Goal: Information Seeking & Learning: Learn about a topic

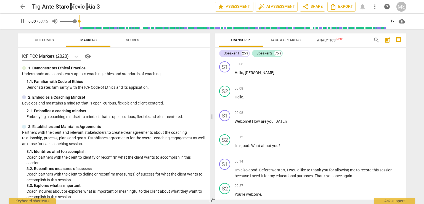
drag, startPoint x: 65, startPoint y: 20, endPoint x: 58, endPoint y: 22, distance: 7.8
click at [79, 22] on input "range" at bounding box center [232, 21] width 307 height 18
click at [21, 20] on span "pause" at bounding box center [22, 21] width 7 height 7
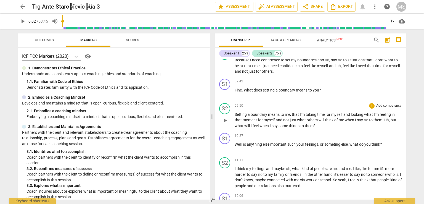
scroll to position [685, 0]
click at [361, 142] on span "do" at bounding box center [361, 143] width 5 height 4
drag, startPoint x: 63, startPoint y: 22, endPoint x: 70, endPoint y: 22, distance: 7.2
click at [70, 22] on div at bounding box center [224, 21] width 324 height 15
click at [73, 21] on input "range" at bounding box center [224, 21] width 324 height 18
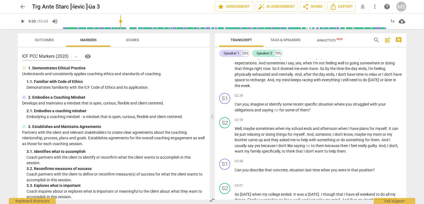
scroll to position [686, 0]
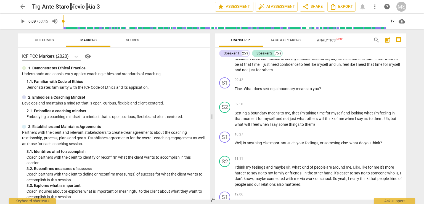
drag, startPoint x: 74, startPoint y: 21, endPoint x: 64, endPoint y: 20, distance: 10.8
click at [64, 20] on input "range" at bounding box center [224, 21] width 324 height 18
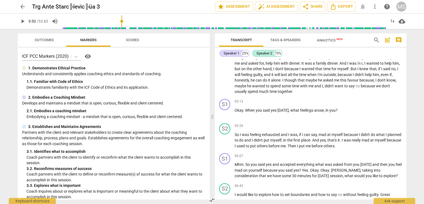
drag, startPoint x: 64, startPoint y: 20, endPoint x: 122, endPoint y: 18, distance: 58.0
click at [122, 18] on input "range" at bounding box center [224, 21] width 324 height 18
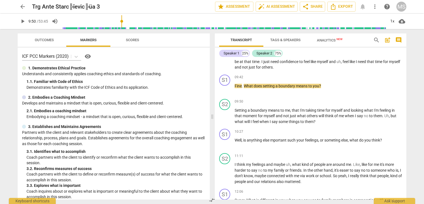
scroll to position [689, 0]
click at [22, 21] on span "play_arrow" at bounding box center [22, 21] width 7 height 7
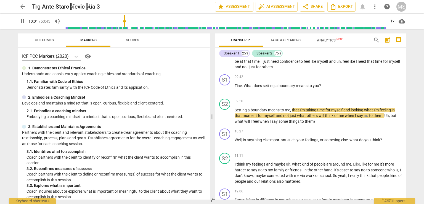
type input "602"
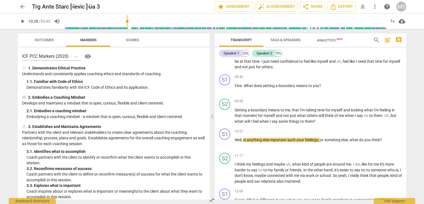
type input "628"
click at [368, 114] on span "no" at bounding box center [366, 115] width 5 height 4
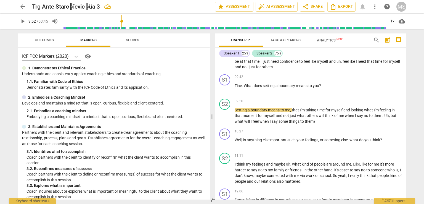
drag, startPoint x: 127, startPoint y: 20, endPoint x: 123, endPoint y: 20, distance: 4.4
click at [123, 20] on input "range" at bounding box center [224, 21] width 324 height 18
click at [21, 21] on span "play_arrow" at bounding box center [22, 21] width 7 height 7
type input "628"
click at [390, 113] on span "," at bounding box center [390, 115] width 2 height 4
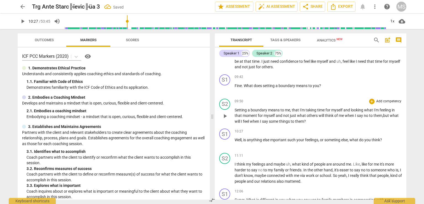
click at [241, 119] on span "I" at bounding box center [242, 121] width 2 height 4
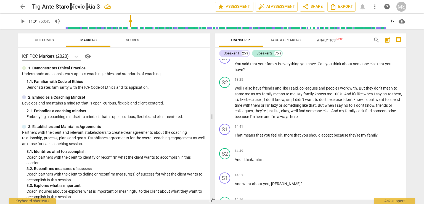
scroll to position [765, 0]
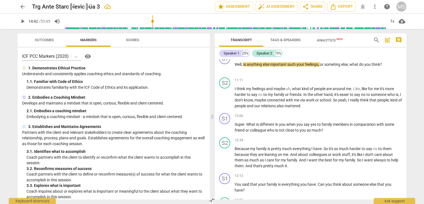
drag, startPoint x: 128, startPoint y: 21, endPoint x: 153, endPoint y: 22, distance: 24.9
click at [153, 22] on input "range" at bounding box center [225, 21] width 322 height 18
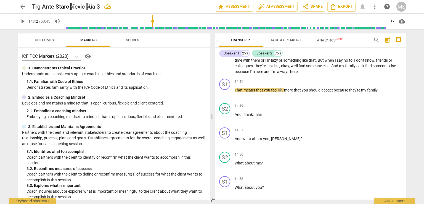
scroll to position [929, 0]
click at [23, 22] on span "play_arrow" at bounding box center [22, 21] width 7 height 7
click at [23, 22] on span "pause" at bounding box center [22, 21] width 7 height 7
type input "893"
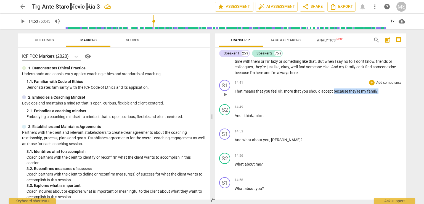
drag, startPoint x: 334, startPoint y: 89, endPoint x: 379, endPoint y: 89, distance: 45.0
click at [379, 89] on p "That means that you feel uh , more that you should accept because they're my fa…" at bounding box center [318, 91] width 167 height 6
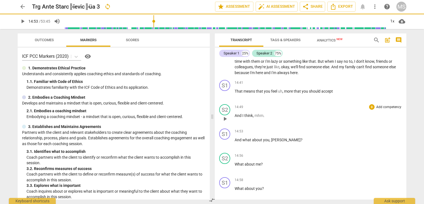
click at [236, 113] on span "And" at bounding box center [239, 115] width 8 height 4
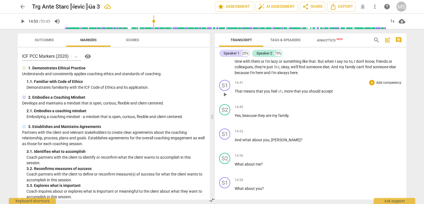
click at [333, 89] on p "That means that you feel uh , more that you should accept" at bounding box center [318, 91] width 167 height 6
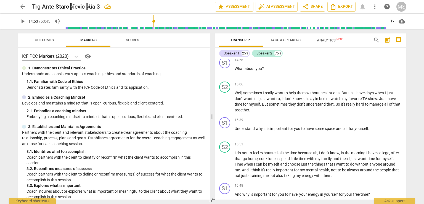
scroll to position [1049, 0]
drag, startPoint x: 154, startPoint y: 20, endPoint x: 159, endPoint y: 20, distance: 4.1
click at [159, 20] on input "range" at bounding box center [225, 21] width 322 height 18
click at [21, 23] on span "play_arrow" at bounding box center [22, 21] width 7 height 7
click at [23, 21] on span "pause" at bounding box center [22, 21] width 7 height 7
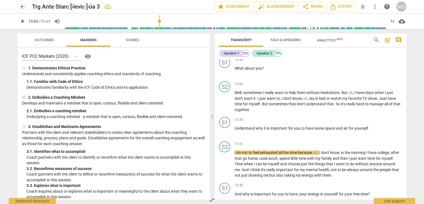
type input "953"
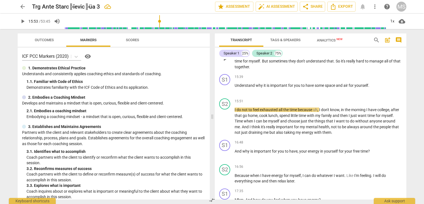
scroll to position [1096, 0]
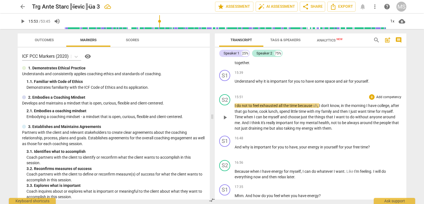
click at [252, 103] on span "to" at bounding box center [251, 105] width 4 height 4
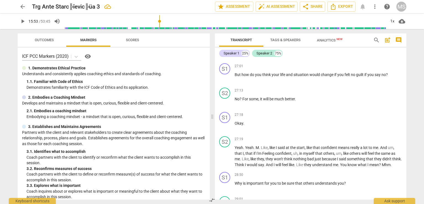
scroll to position [1922, 0]
drag, startPoint x: 159, startPoint y: 20, endPoint x: 228, endPoint y: 16, distance: 68.3
click at [228, 16] on input "range" at bounding box center [225, 21] width 322 height 18
click at [23, 22] on span "play_arrow" at bounding box center [22, 21] width 7 height 7
click at [24, 20] on span "pause" at bounding box center [22, 21] width 7 height 7
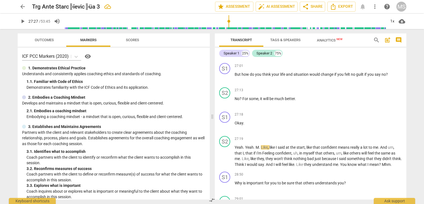
click at [24, 20] on span "play_arrow" at bounding box center [22, 21] width 7 height 7
click at [24, 20] on span "pause" at bounding box center [22, 21] width 7 height 7
type input "1654"
click at [313, 145] on span "like" at bounding box center [310, 147] width 6 height 4
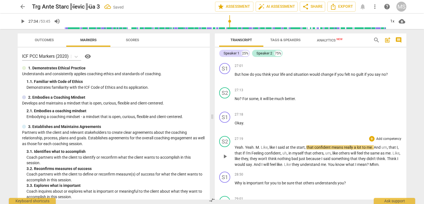
click at [24, 19] on span "play_arrow" at bounding box center [22, 21] width 7 height 7
type input "1672"
click at [270, 145] on span "like" at bounding box center [273, 147] width 6 height 4
click at [394, 145] on span "that" at bounding box center [390, 147] width 8 height 4
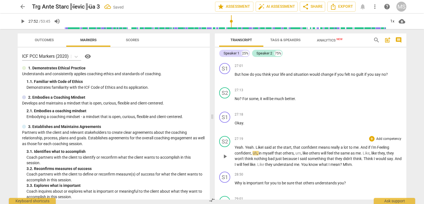
click at [259, 151] on span "in" at bounding box center [261, 153] width 4 height 4
drag, startPoint x: 304, startPoint y: 150, endPoint x: 268, endPoint y: 149, distance: 35.6
click at [268, 149] on p "Yeah . Yeah . L ike I said at the start , that confident means really a lot to …" at bounding box center [318, 155] width 167 height 23
click at [345, 151] on span "," at bounding box center [345, 153] width 2 height 4
click at [368, 156] on span "Like" at bounding box center [364, 158] width 8 height 4
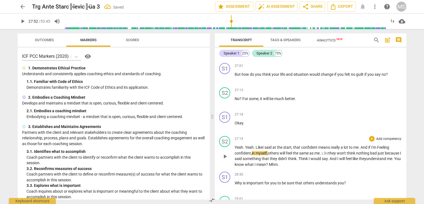
scroll to position [1938, 0]
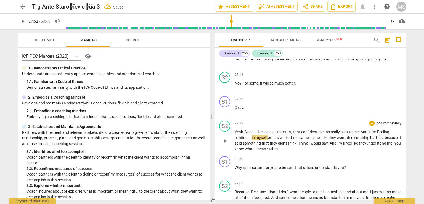
click at [316, 145] on p "Yeah . Yeah . L ike I said at the start , that confident means really a lot to …" at bounding box center [318, 140] width 167 height 23
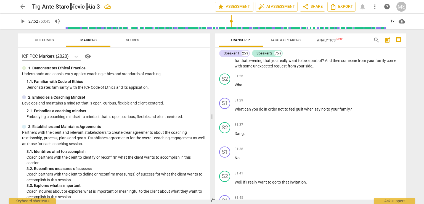
scroll to position [2170, 0]
drag, startPoint x: 231, startPoint y: 20, endPoint x: 247, endPoint y: 20, distance: 16.3
click at [247, 20] on input "range" at bounding box center [225, 21] width 322 height 18
click at [22, 21] on span "play_arrow" at bounding box center [22, 21] width 7 height 7
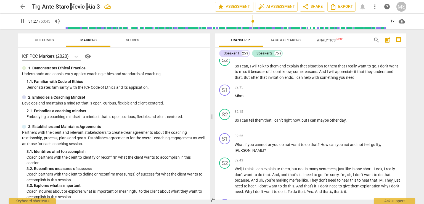
drag, startPoint x: 250, startPoint y: 20, endPoint x: 253, endPoint y: 20, distance: 3.1
click at [253, 20] on input "range" at bounding box center [225, 21] width 322 height 18
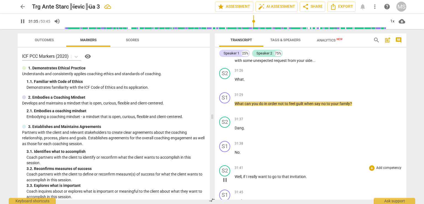
scroll to position [2175, 0]
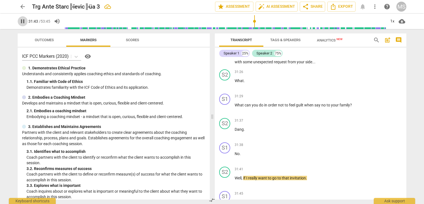
click at [22, 21] on span "pause" at bounding box center [22, 21] width 7 height 7
type input "1904"
click at [247, 126] on p "Dang ." at bounding box center [318, 129] width 167 height 6
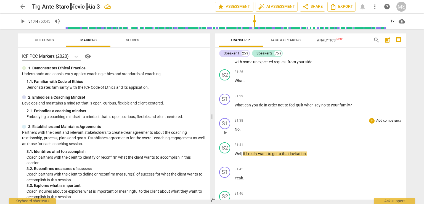
click at [243, 126] on p "No ." at bounding box center [318, 129] width 167 height 6
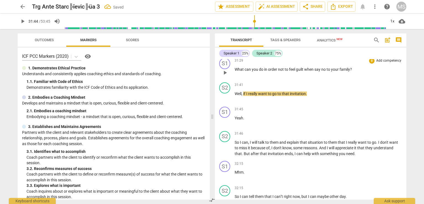
scroll to position [2216, 0]
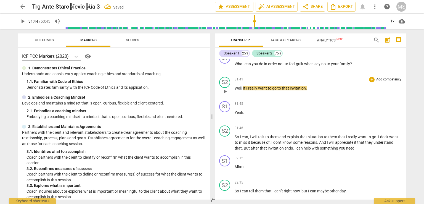
click at [310, 85] on p "Well , if I really want to go to that invitation ." at bounding box center [318, 88] width 167 height 6
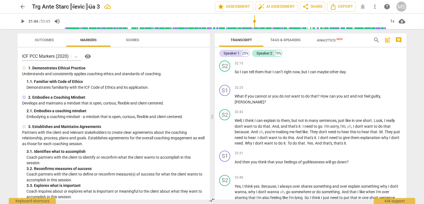
scroll to position [2335, 0]
click at [374, 118] on span "." at bounding box center [373, 120] width 2 height 4
click at [374, 118] on span ".Like:" at bounding box center [377, 120] width 10 height 4
click at [376, 118] on span ".Like:" at bounding box center [377, 120] width 10 height 4
click at [324, 124] on span "." at bounding box center [324, 126] width 2 height 4
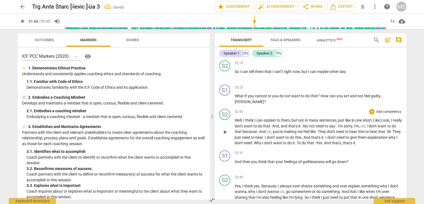
click at [367, 124] on span "," at bounding box center [366, 126] width 2 height 4
click at [251, 129] on span "." at bounding box center [250, 131] width 2 height 4
drag, startPoint x: 321, startPoint y: 127, endPoint x: 269, endPoint y: 128, distance: 52.5
click at [269, 128] on p "Well , I think I can explain to them , but not in many sentences , just like in…" at bounding box center [318, 131] width 167 height 28
click at [328, 129] on span "." at bounding box center [327, 131] width 2 height 4
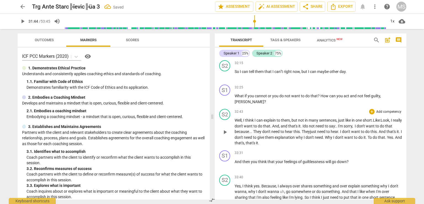
click at [350, 130] on p "Well , I think I can explain to them , but not in many sentences , just like in…" at bounding box center [318, 131] width 167 height 28
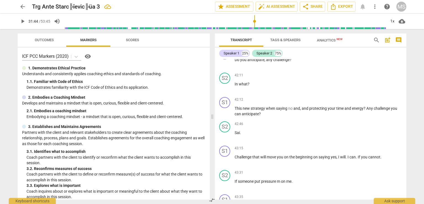
scroll to position [2929, 0]
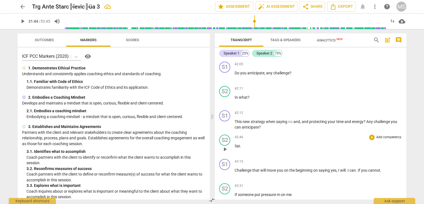
click at [243, 143] on p "Sai ." at bounding box center [318, 146] width 167 height 6
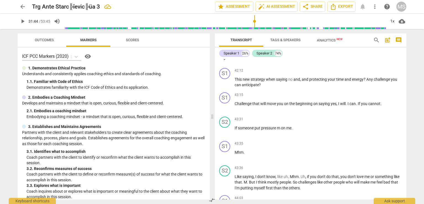
scroll to position [2973, 0]
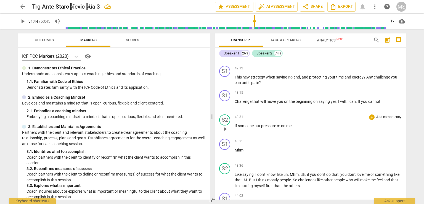
click at [280, 123] on span "m" at bounding box center [279, 125] width 4 height 4
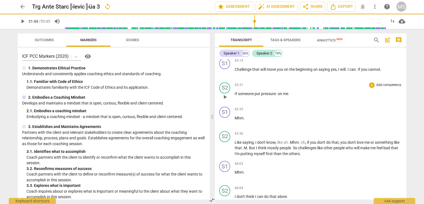
scroll to position [3009, 0]
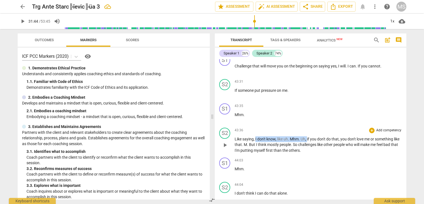
drag, startPoint x: 307, startPoint y: 132, endPoint x: 255, endPoint y: 132, distance: 51.9
click at [255, 136] on p "Like saying , I don't know , like uh . Mhm . Uh , if you don't do that , you do…" at bounding box center [318, 144] width 167 height 17
click at [363, 137] on span "." at bounding box center [362, 139] width 2 height 4
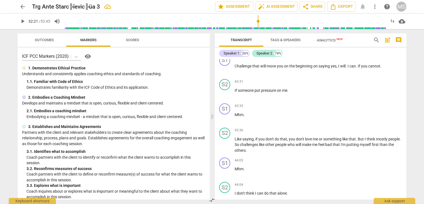
scroll to position [2287, 0]
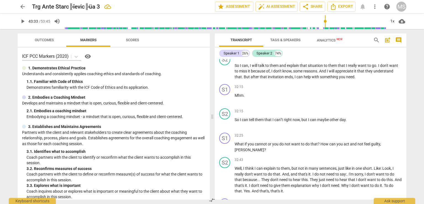
drag, startPoint x: 255, startPoint y: 21, endPoint x: 325, endPoint y: 24, distance: 69.4
click at [325, 24] on input "range" at bounding box center [225, 21] width 322 height 18
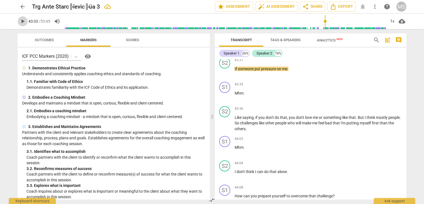
click at [23, 22] on span "play_arrow" at bounding box center [22, 21] width 7 height 7
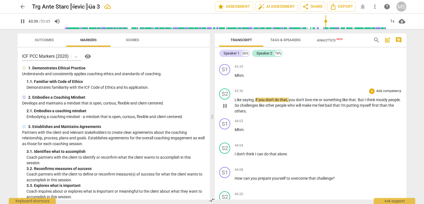
scroll to position [3047, 0]
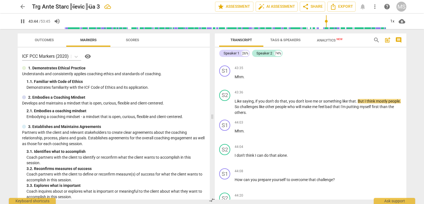
click at [22, 21] on span "pause" at bounding box center [22, 21] width 7 height 7
click at [19, 20] on span "play_arrow" at bounding box center [22, 21] width 7 height 7
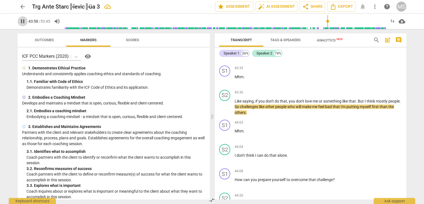
click at [22, 20] on span "pause" at bounding box center [22, 21] width 7 height 7
type input "2639"
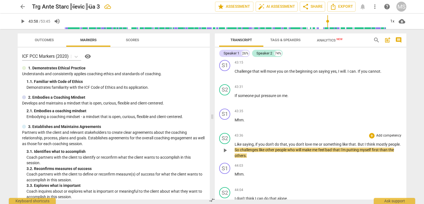
scroll to position [3006, 0]
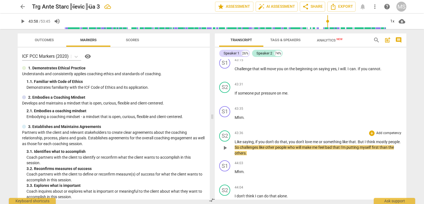
click at [240, 145] on span "So" at bounding box center [237, 147] width 5 height 4
click at [264, 145] on span "challenges" at bounding box center [254, 147] width 19 height 4
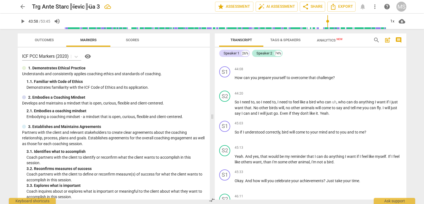
scroll to position [3148, 0]
click at [277, 100] on span "," at bounding box center [277, 102] width 2 height 4
click at [317, 100] on span "," at bounding box center [316, 102] width 2 height 4
click at [245, 106] on span "no" at bounding box center [244, 108] width 5 height 4
click at [293, 106] on span "to" at bounding box center [291, 108] width 4 height 4
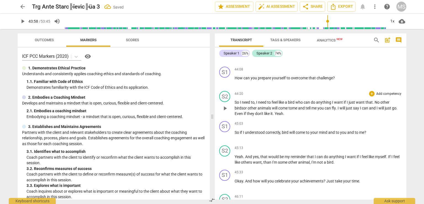
click at [318, 106] on span "me" at bounding box center [314, 108] width 6 height 4
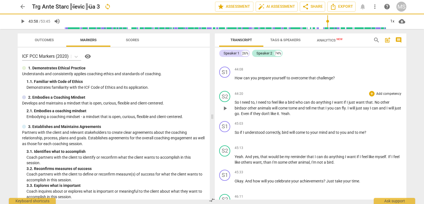
click at [342, 106] on span "can" at bounding box center [338, 108] width 7 height 4
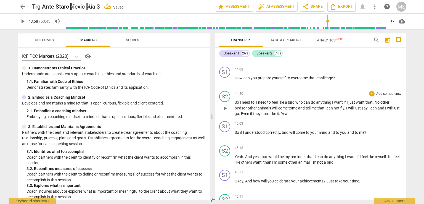
click at [369, 106] on span "say" at bounding box center [365, 108] width 7 height 4
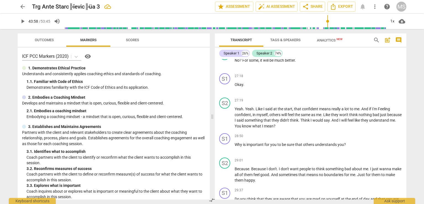
scroll to position [1961, 0]
click at [311, 118] on span "Think" at bounding box center [305, 120] width 10 height 4
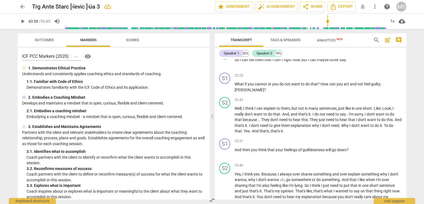
scroll to position [2347, 0]
click at [361, 123] on span "don't" at bounding box center [356, 125] width 9 height 4
click at [359, 123] on span "To" at bounding box center [356, 125] width 5 height 4
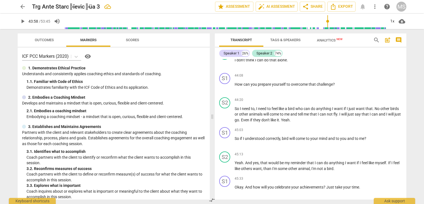
scroll to position [3142, 0]
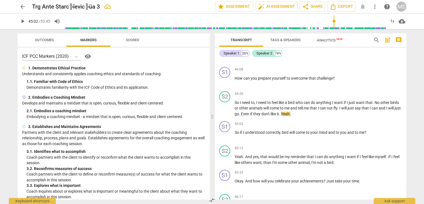
drag, startPoint x: 327, startPoint y: 20, endPoint x: 334, endPoint y: 19, distance: 6.5
click at [334, 19] on input "range" at bounding box center [225, 21] width 322 height 18
click at [24, 20] on span "play_arrow" at bounding box center [22, 21] width 7 height 7
click at [20, 19] on span "pause" at bounding box center [22, 21] width 7 height 7
type input "2714"
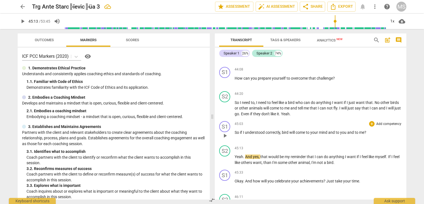
click at [348, 131] on span "and" at bounding box center [350, 132] width 7 height 4
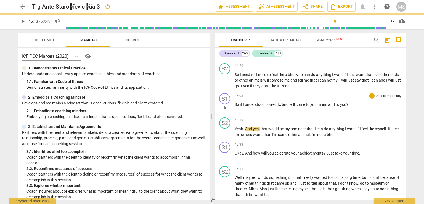
scroll to position [3171, 0]
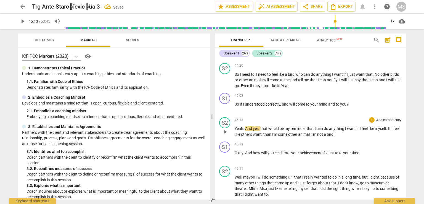
click at [245, 126] on span "And" at bounding box center [249, 128] width 8 height 4
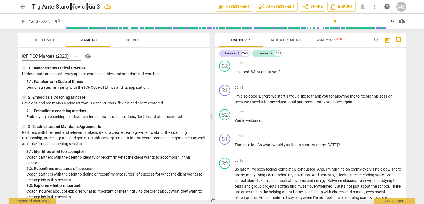
scroll to position [0, 0]
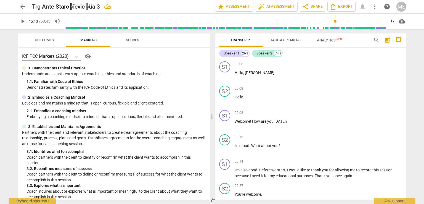
type input "2714"
